Goal: Information Seeking & Learning: Learn about a topic

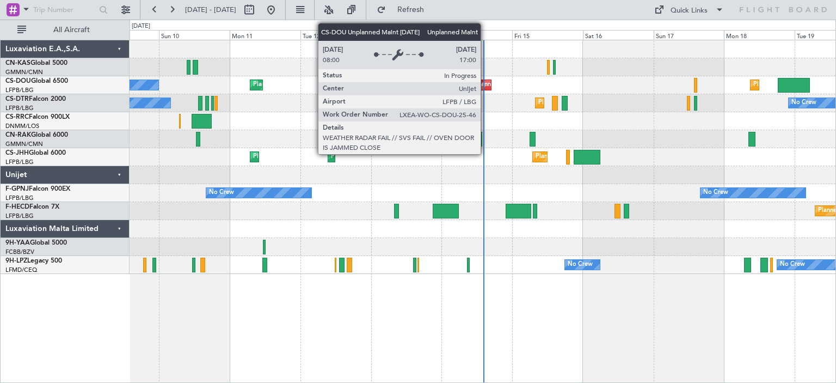
click at [485, 83] on div "Unplanned Maint [GEOGRAPHIC_DATA] ([GEOGRAPHIC_DATA])" at bounding box center [557, 85] width 179 height 16
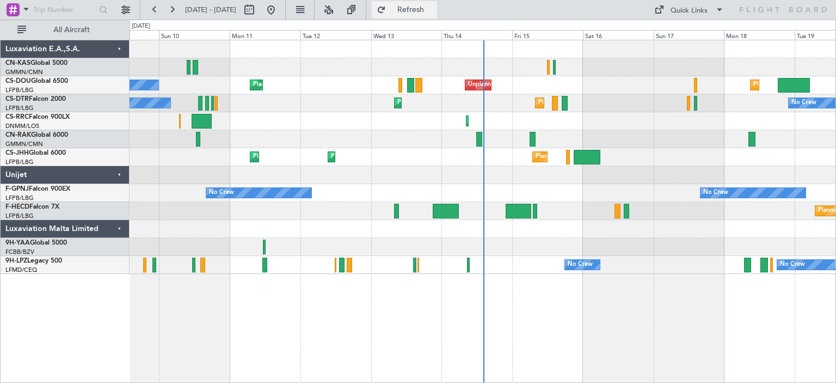
click at [434, 13] on span "Refresh" at bounding box center [411, 10] width 46 height 8
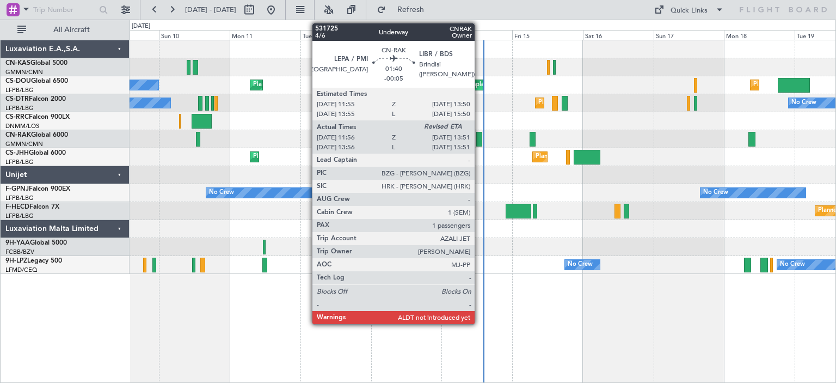
click at [479, 137] on div at bounding box center [479, 139] width 6 height 15
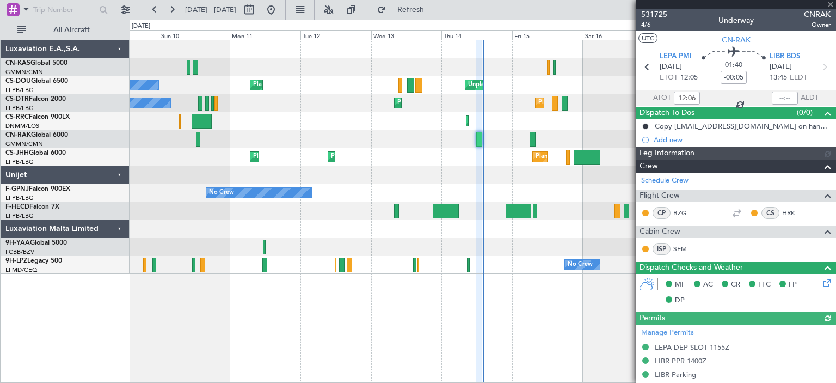
type input "[PERSON_NAME] ([PERSON_NAME])"
click at [831, 4] on span at bounding box center [830, 5] width 11 height 10
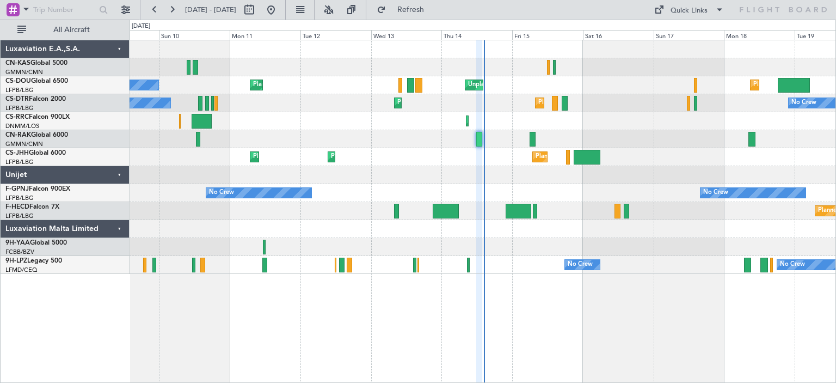
type input "0"
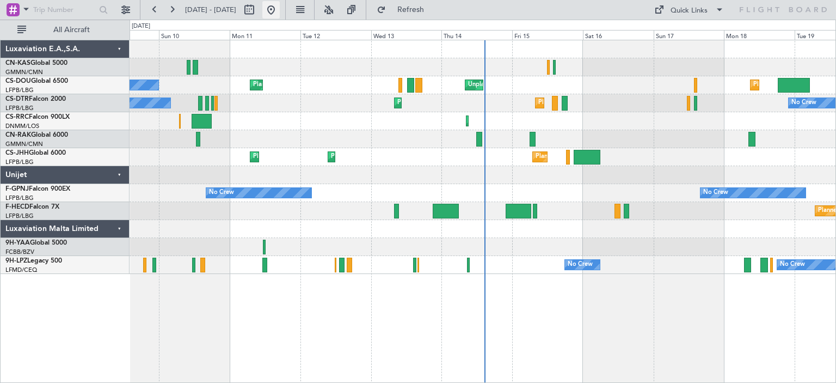
click at [280, 10] on button at bounding box center [270, 9] width 17 height 17
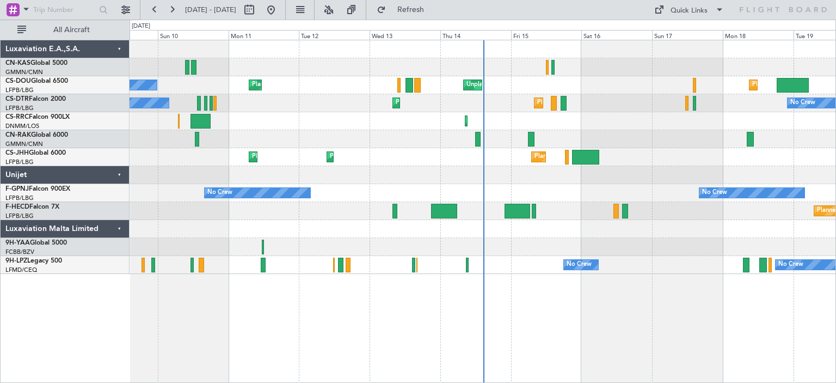
click at [401, 344] on div "Planned Maint London (Luton) Planned Maint Paris (Le Bourget) Unplanned Maint P…" at bounding box center [483, 211] width 706 height 343
click at [405, 298] on div "Planned Maint Paris (Le Bourget) Unplanned Maint Paris (Le Bourget) Planned Mai…" at bounding box center [483, 211] width 706 height 343
click at [280, 8] on button at bounding box center [270, 9] width 17 height 17
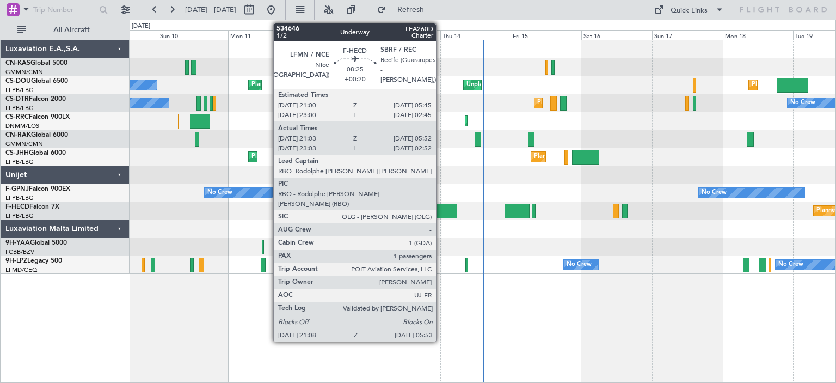
click at [441, 209] on div at bounding box center [444, 211] width 26 height 15
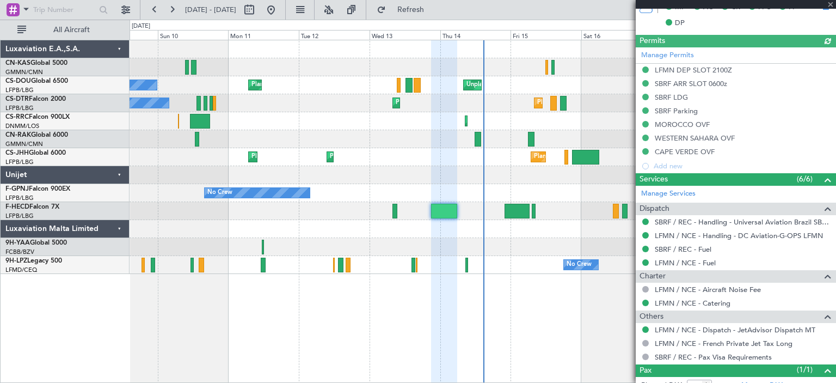
scroll to position [352, 0]
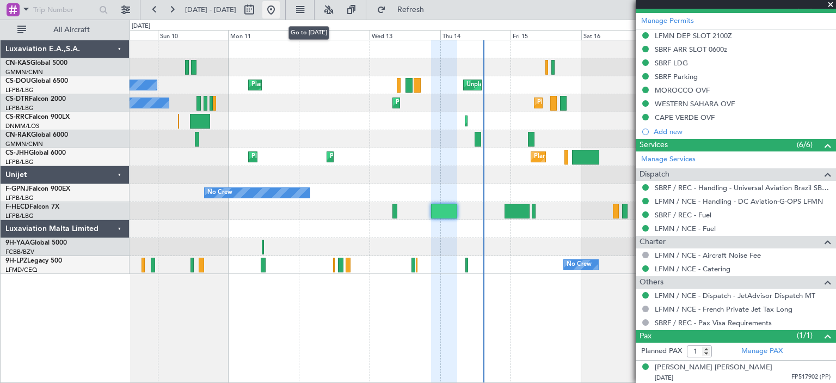
click at [280, 15] on button at bounding box center [270, 9] width 17 height 17
click at [385, 129] on div "Planned Maint Lagos (Murtala Muhammed) Planned Maint Larnaca (Larnaca Intl)" at bounding box center [483, 121] width 706 height 18
click at [831, 2] on span at bounding box center [830, 5] width 11 height 10
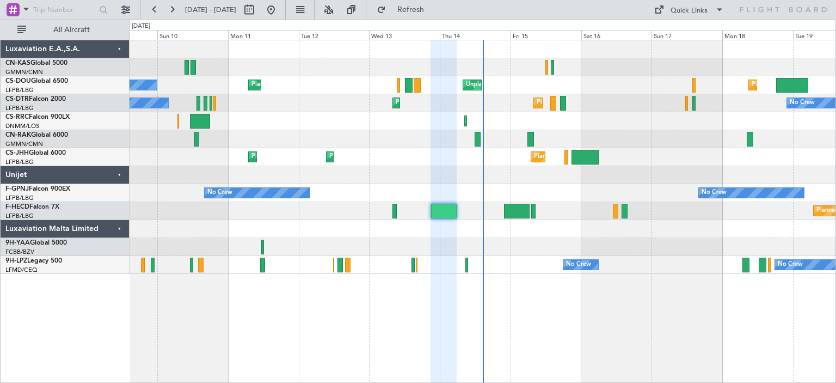
type input "0"
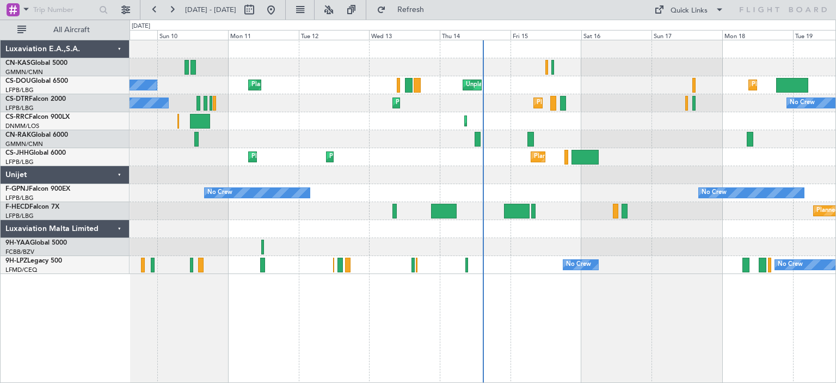
scroll to position [0, 0]
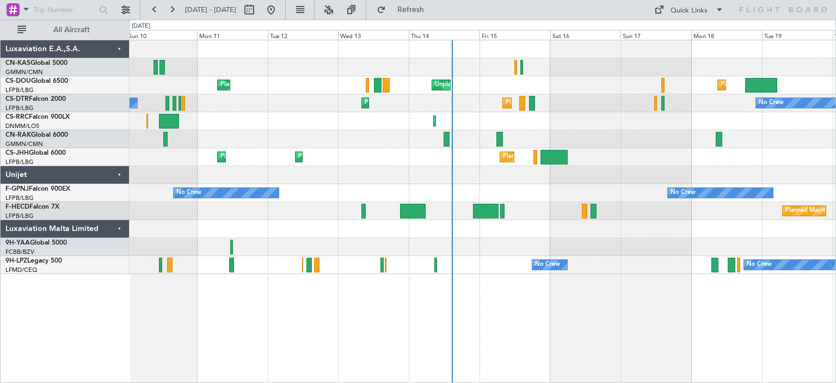
click at [527, 178] on div at bounding box center [483, 175] width 706 height 18
click at [280, 10] on button at bounding box center [270, 9] width 17 height 17
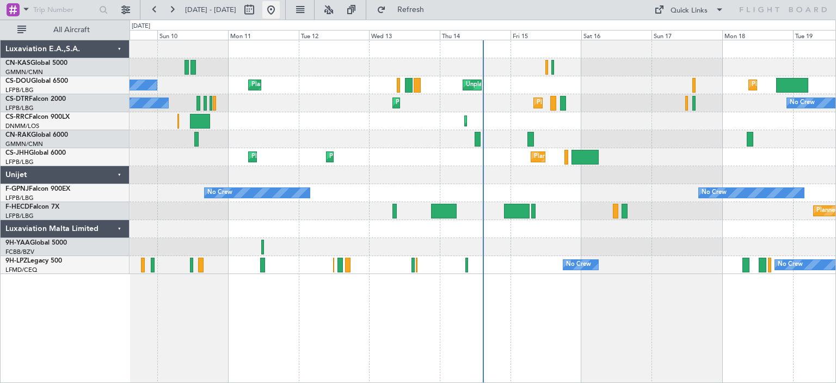
click at [280, 15] on button at bounding box center [270, 9] width 17 height 17
click at [280, 8] on button at bounding box center [270, 9] width 17 height 17
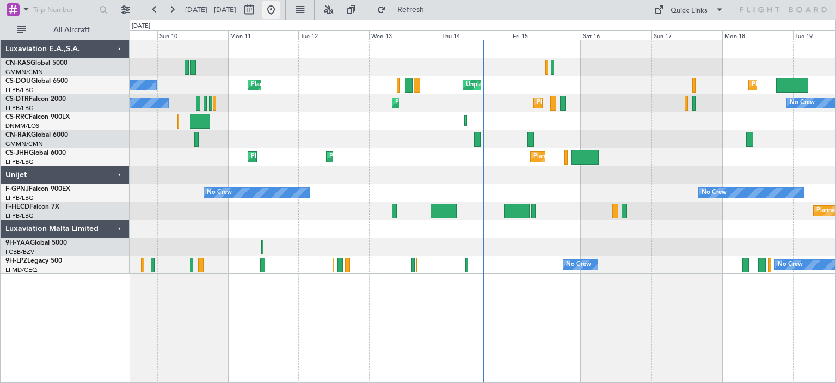
click at [280, 8] on button at bounding box center [270, 9] width 17 height 17
click at [280, 3] on button at bounding box center [270, 9] width 17 height 17
click at [280, 2] on button at bounding box center [270, 9] width 17 height 17
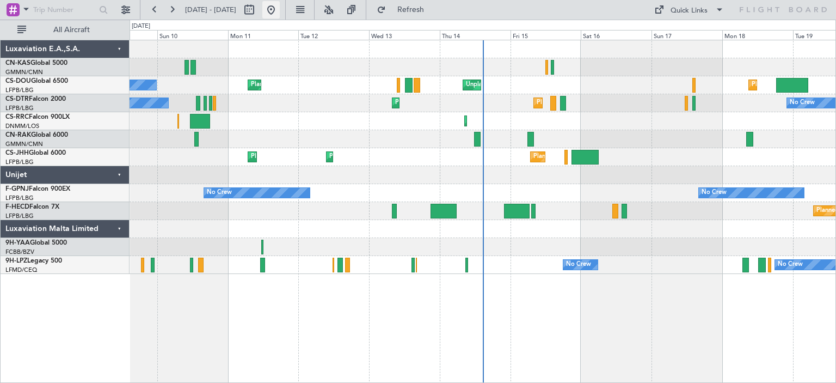
click at [280, 2] on button at bounding box center [270, 9] width 17 height 17
click at [280, 8] on button at bounding box center [270, 9] width 17 height 17
click at [280, 5] on button at bounding box center [270, 9] width 17 height 17
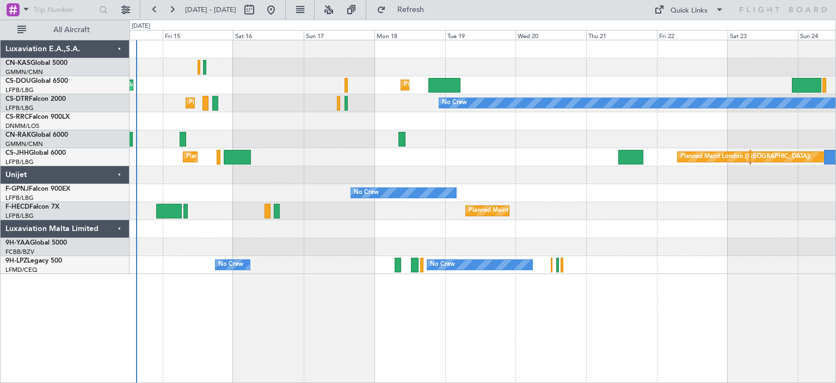
click at [359, 149] on div "Planned Maint London (Luton) Unplanned Maint Paris (Le Bourget) Planned Maint P…" at bounding box center [483, 156] width 706 height 233
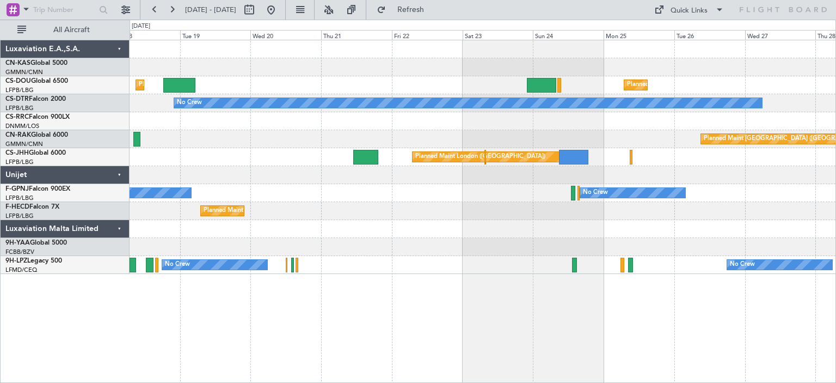
click at [205, 138] on div "Planned Maint Berlin (Brandenburg)" at bounding box center [483, 139] width 706 height 18
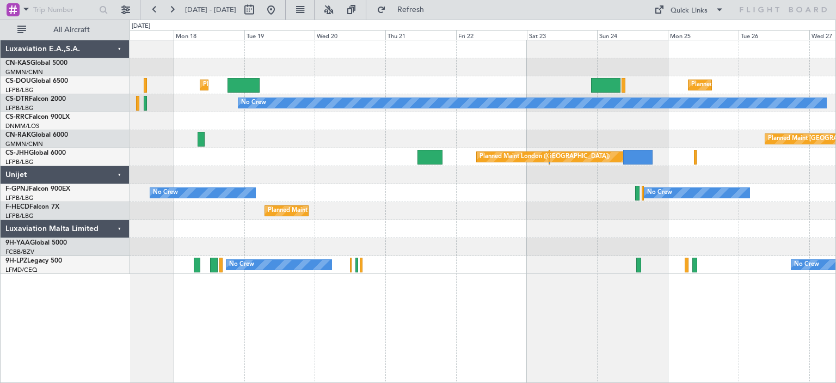
click at [605, 175] on div at bounding box center [483, 175] width 706 height 18
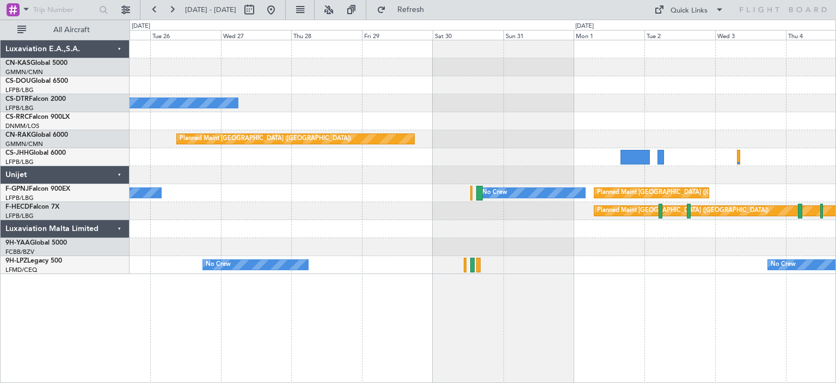
click at [527, 121] on div "Planned Maint Paris (Le Bourget) No Crew Planned Maint Berlin (Brandenburg) Pla…" at bounding box center [483, 156] width 706 height 233
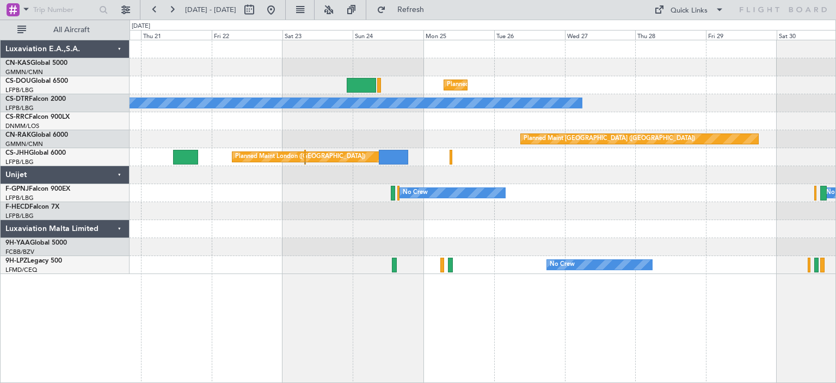
click at [688, 93] on div "Planned Maint Paris (Le Bourget) Planned Maint London (Luton)" at bounding box center [483, 85] width 706 height 18
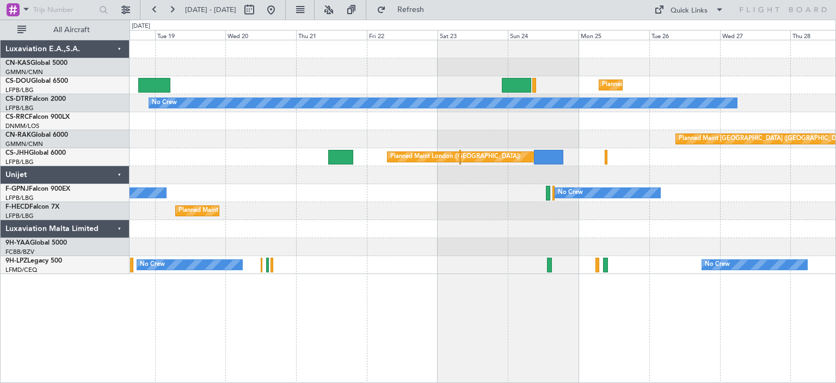
click at [461, 130] on div "Planned Maint Paris (Le Bourget) Planned Maint London (Luton) No Crew Planned M…" at bounding box center [483, 156] width 706 height 233
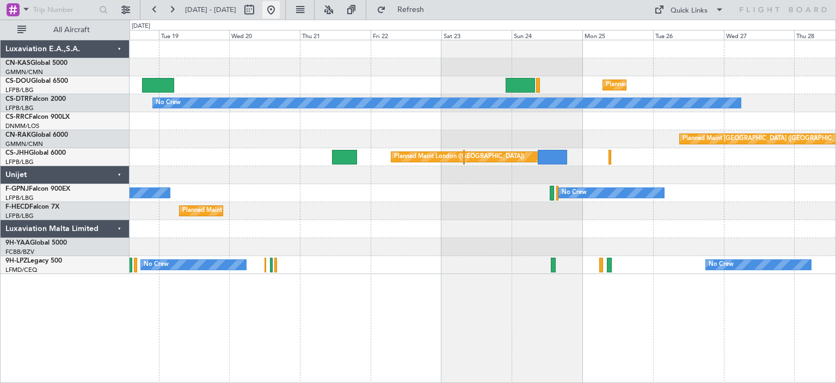
click at [280, 8] on button at bounding box center [270, 9] width 17 height 17
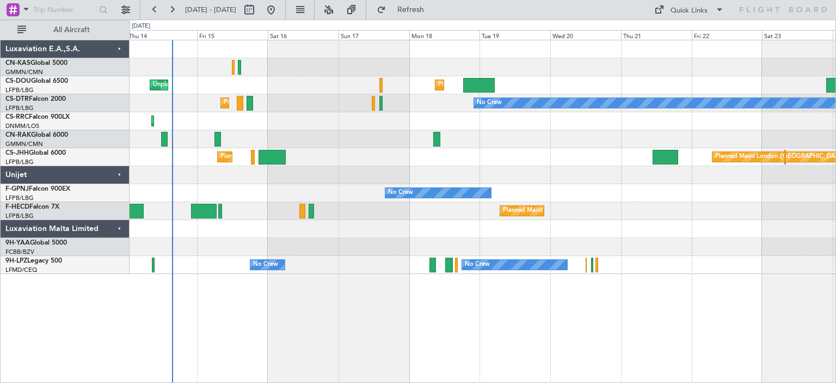
click at [429, 114] on div "Planned Maint Lagos ([PERSON_NAME])" at bounding box center [483, 121] width 706 height 18
click at [280, 5] on button at bounding box center [270, 9] width 17 height 17
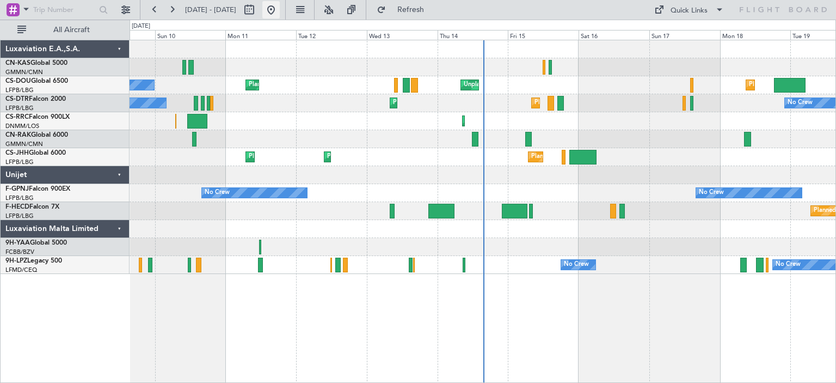
click at [280, 16] on button at bounding box center [270, 9] width 17 height 17
click at [280, 9] on button at bounding box center [270, 9] width 17 height 17
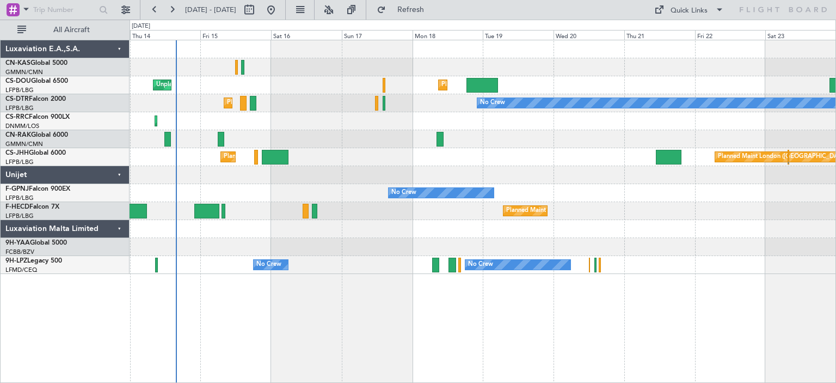
click at [335, 161] on div "Planned Maint London (Luton) Unplanned Maint Paris (Le Bourget) Planned Maint P…" at bounding box center [483, 156] width 706 height 233
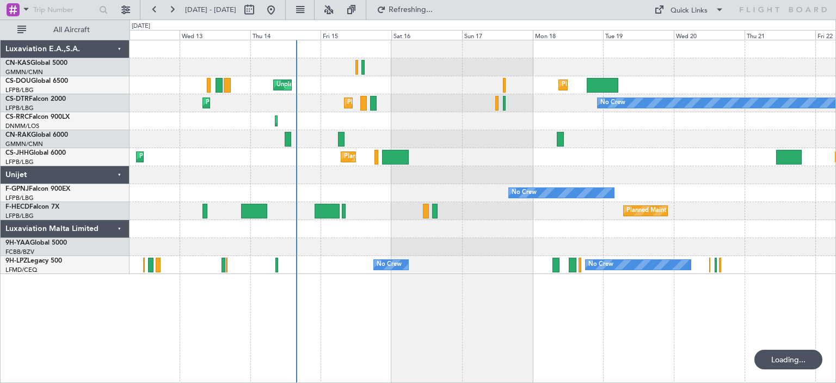
click at [430, 136] on div at bounding box center [483, 139] width 706 height 18
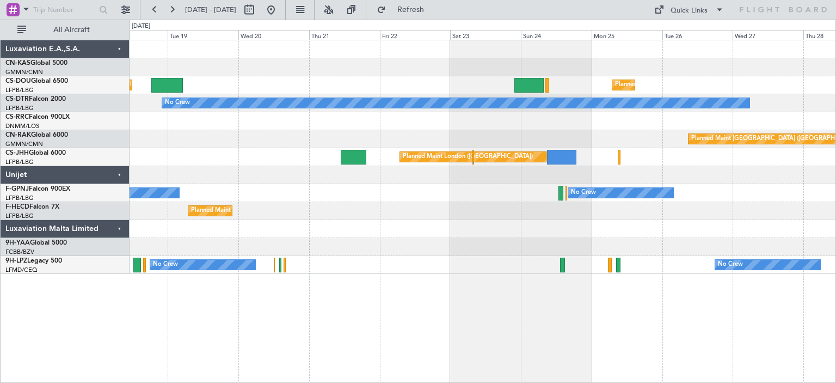
click at [194, 191] on div "Planned Maint London (Luton) Planned Maint Paris (Le Bourget) No Crew Planned M…" at bounding box center [483, 156] width 706 height 233
